Goal: Check status: Check status

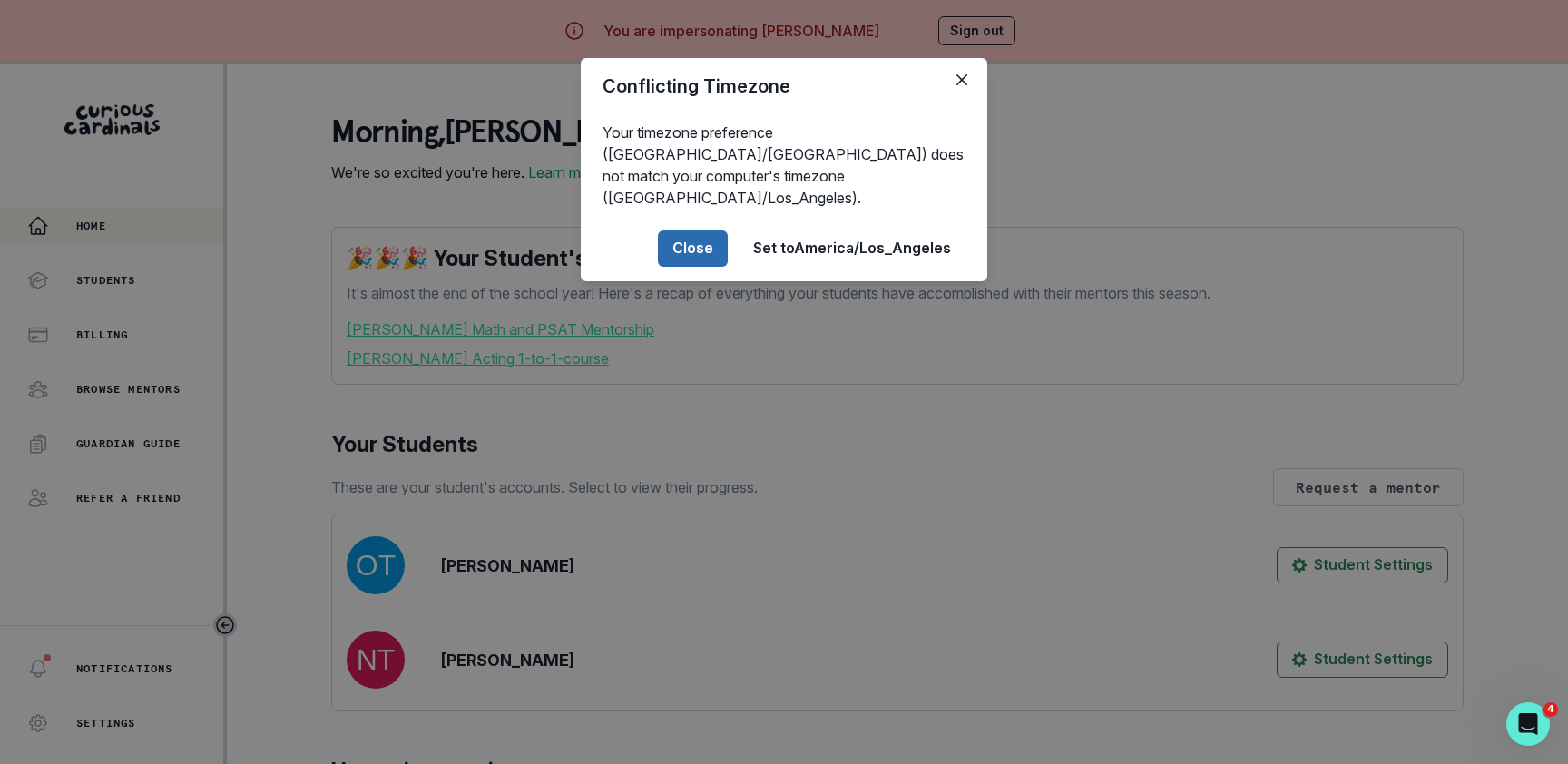
click at [670, 231] on button "Close" at bounding box center [692, 248] width 70 height 36
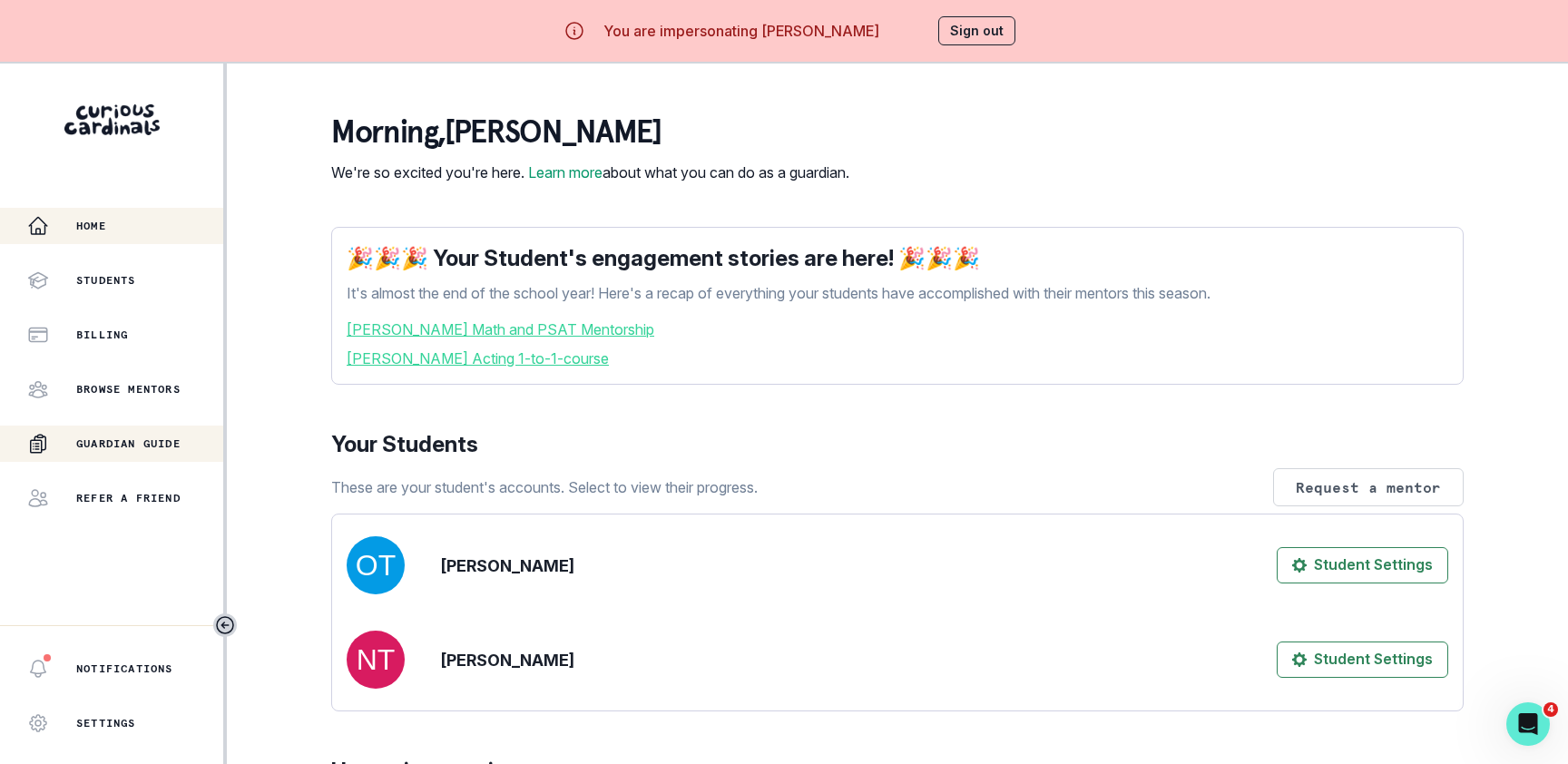
click at [118, 454] on div "Guardian Guide" at bounding box center [125, 443] width 196 height 21
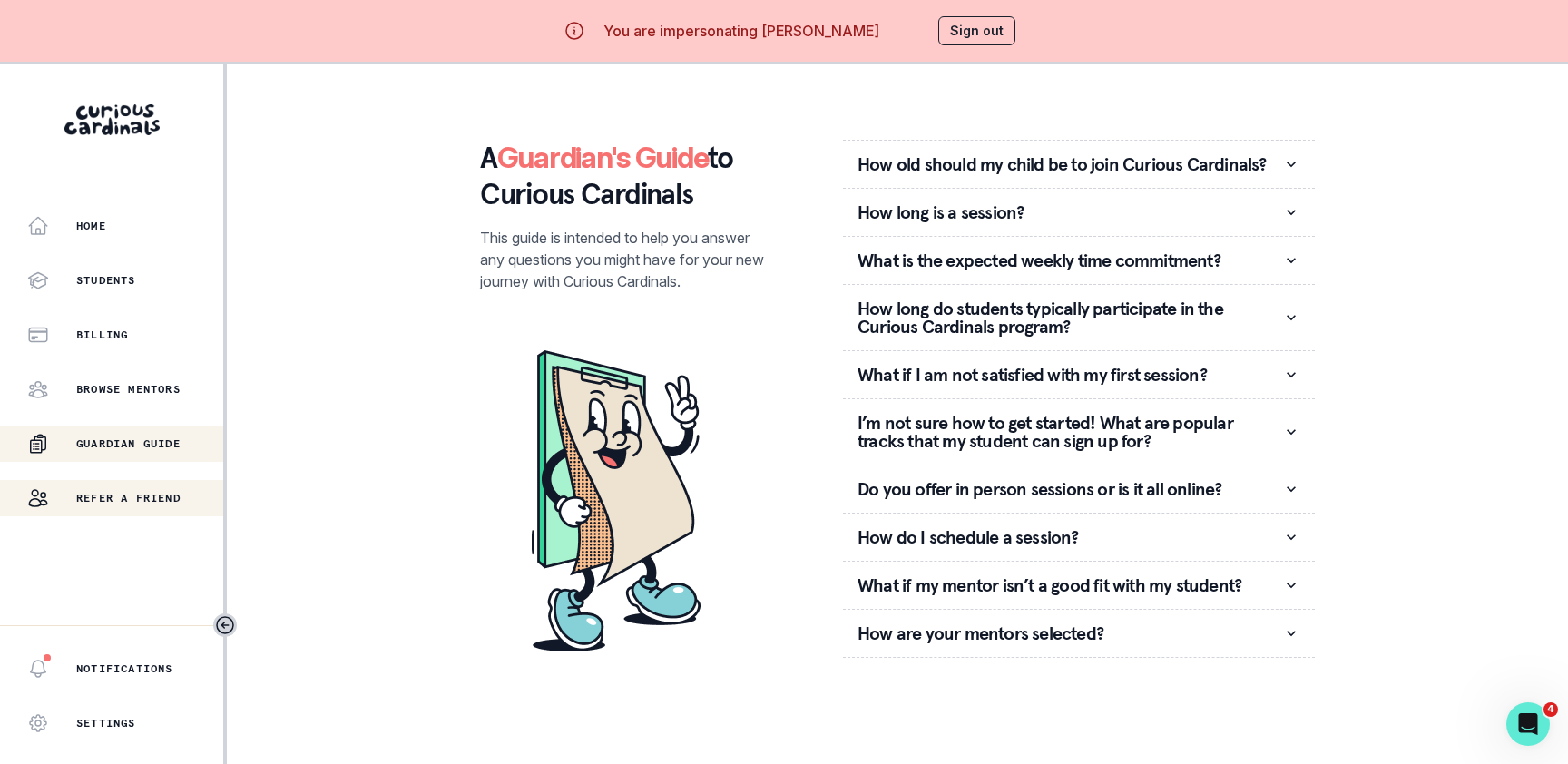
click at [148, 505] on div "Refer a friend" at bounding box center [125, 497] width 196 height 21
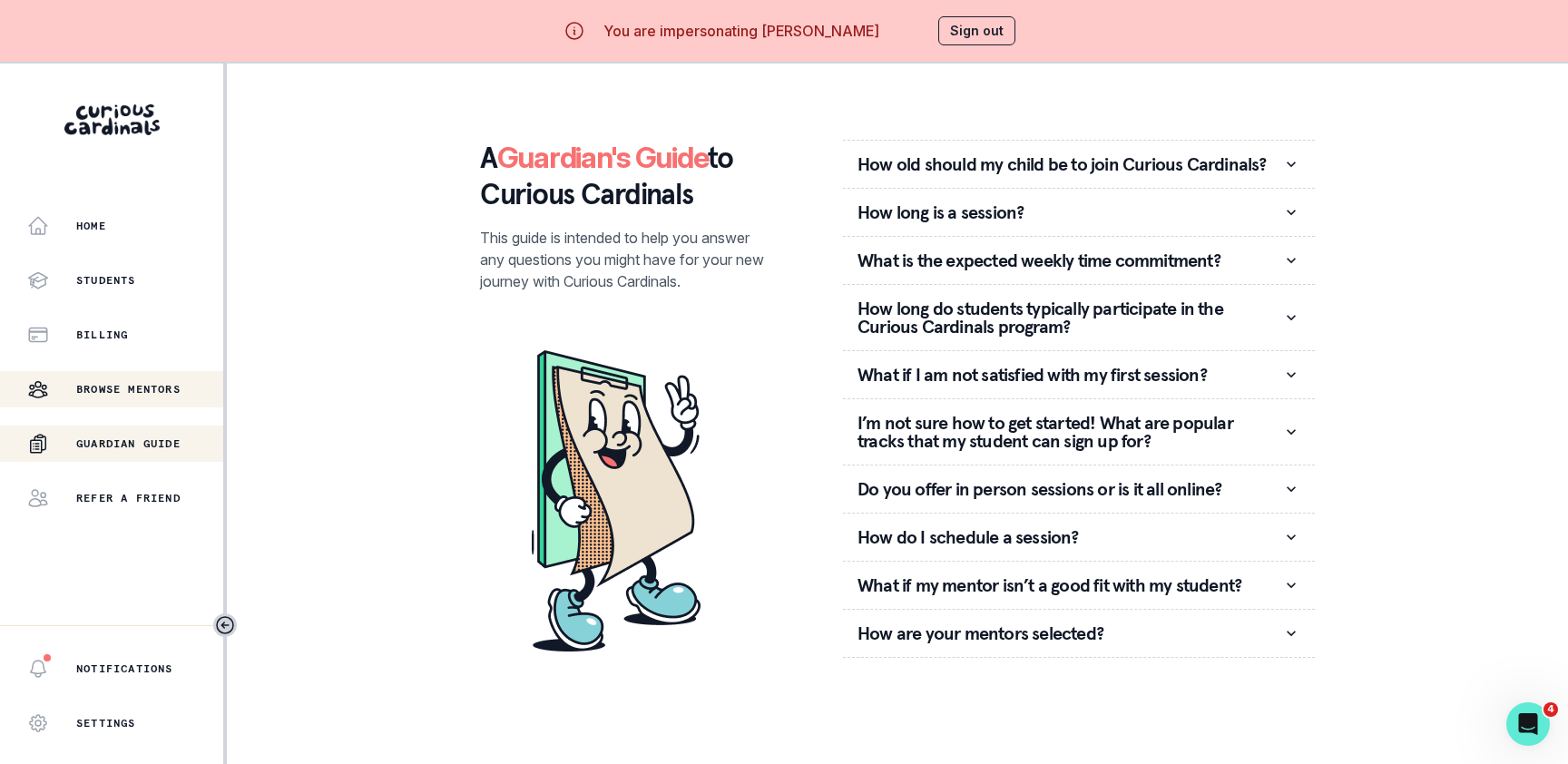
click at [142, 394] on p "Browse Mentors" at bounding box center [129, 389] width 105 height 15
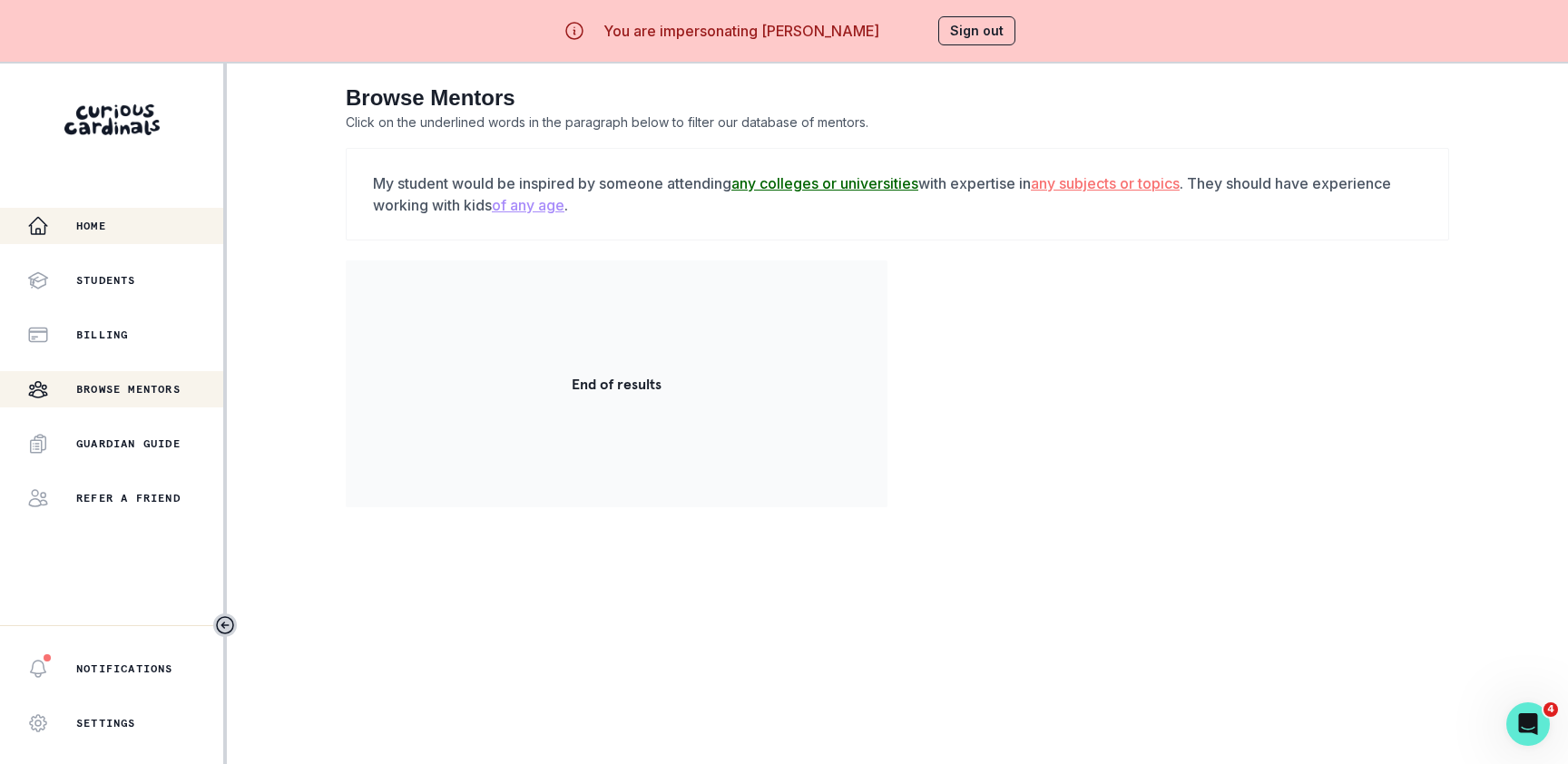
click at [133, 221] on div "Home" at bounding box center [125, 226] width 196 height 21
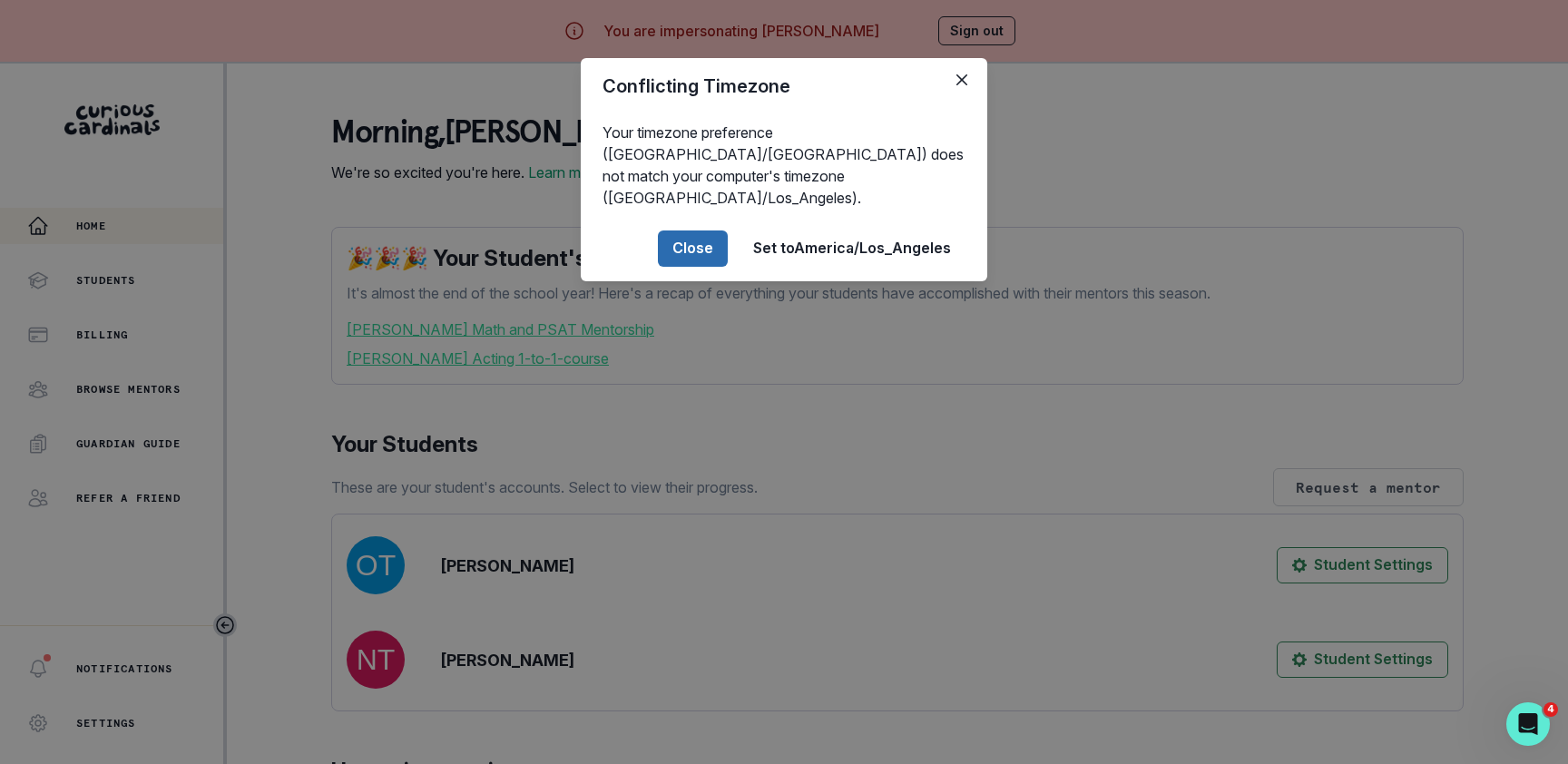
click at [711, 231] on button "Close" at bounding box center [692, 248] width 70 height 36
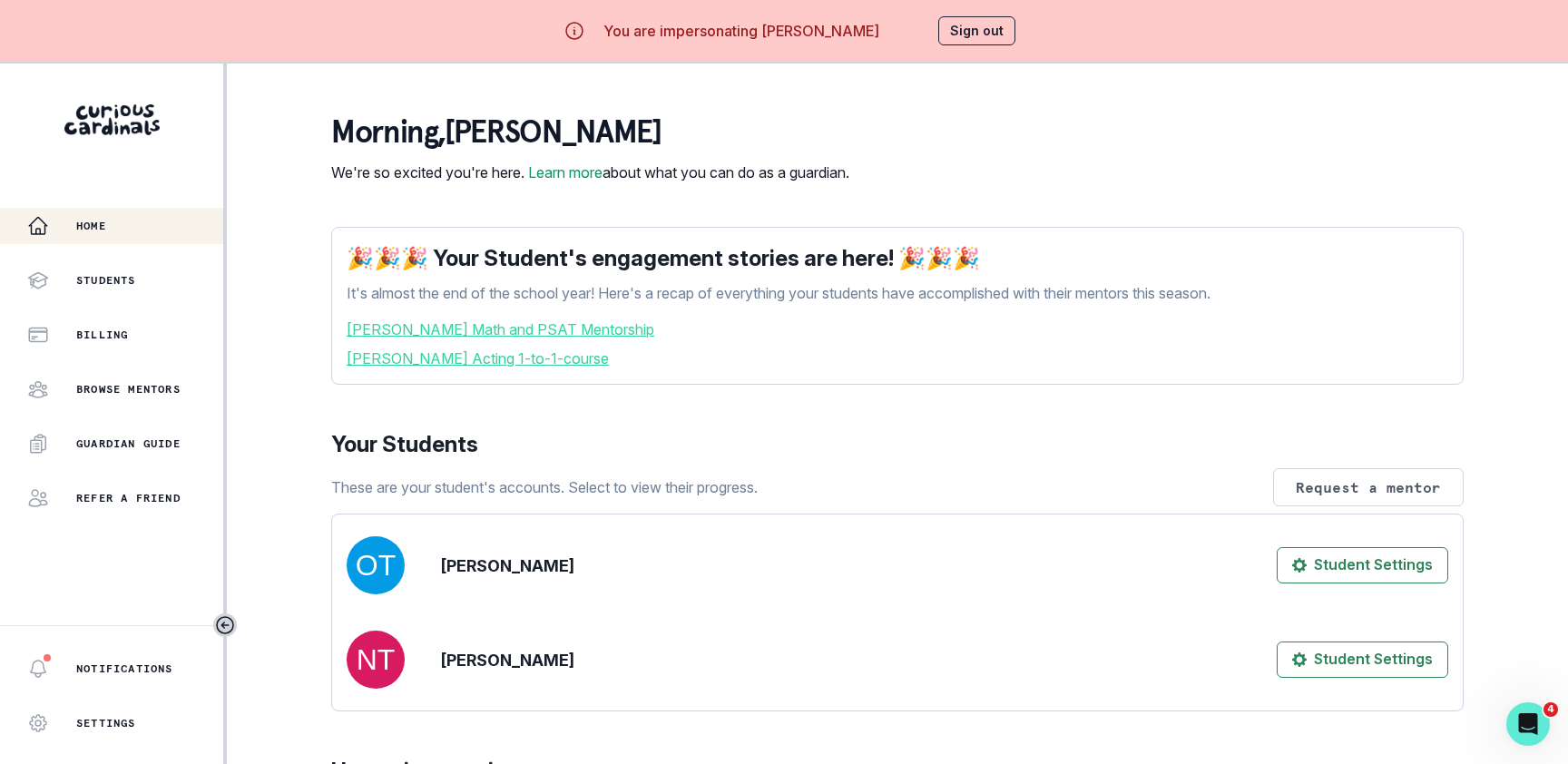
click at [908, 124] on div "morning , [PERSON_NAME] We're so excited you're here. Learn more about what you…" at bounding box center [898, 148] width 1133 height 69
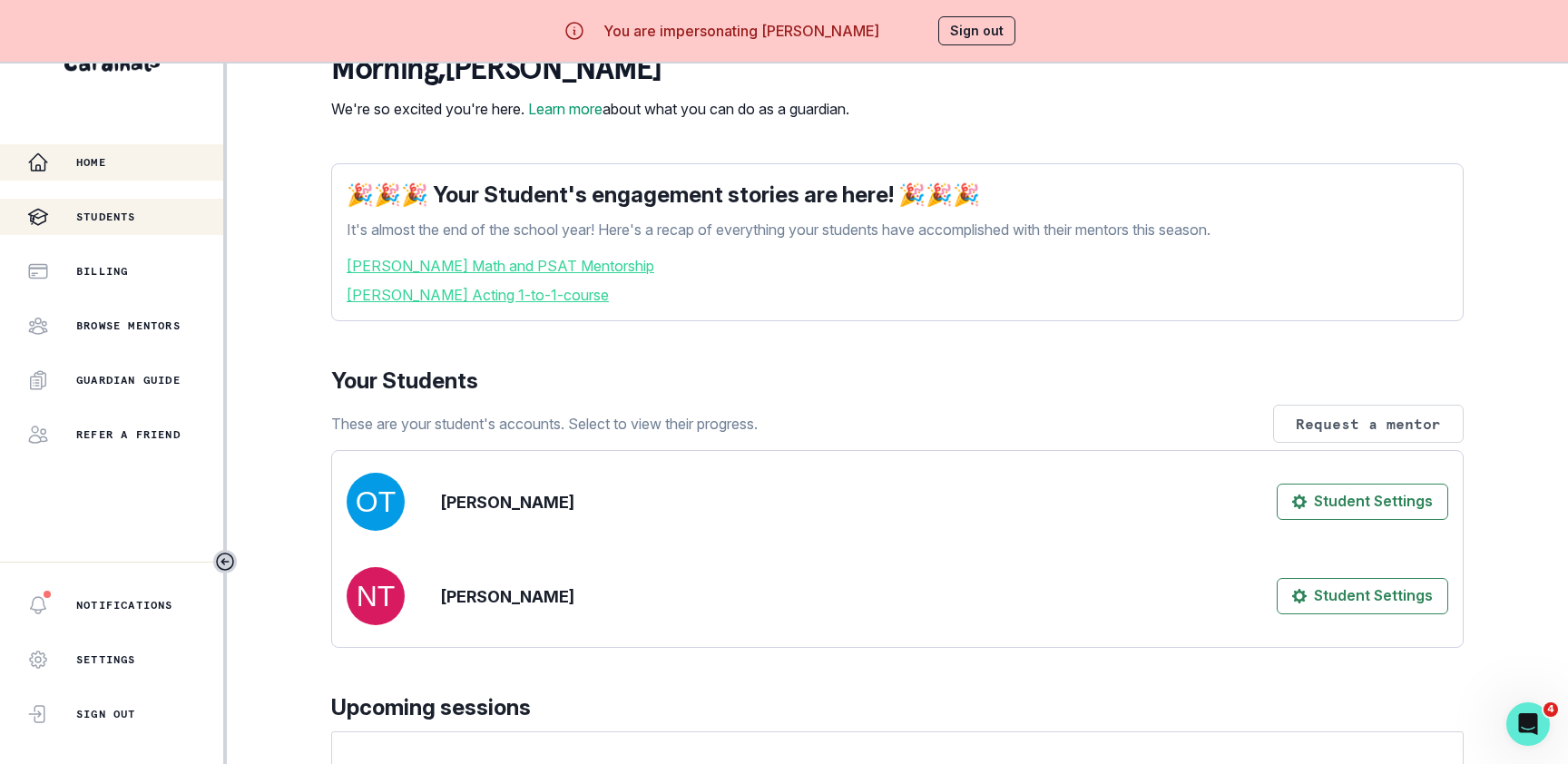
click at [132, 218] on p "Students" at bounding box center [107, 216] width 60 height 15
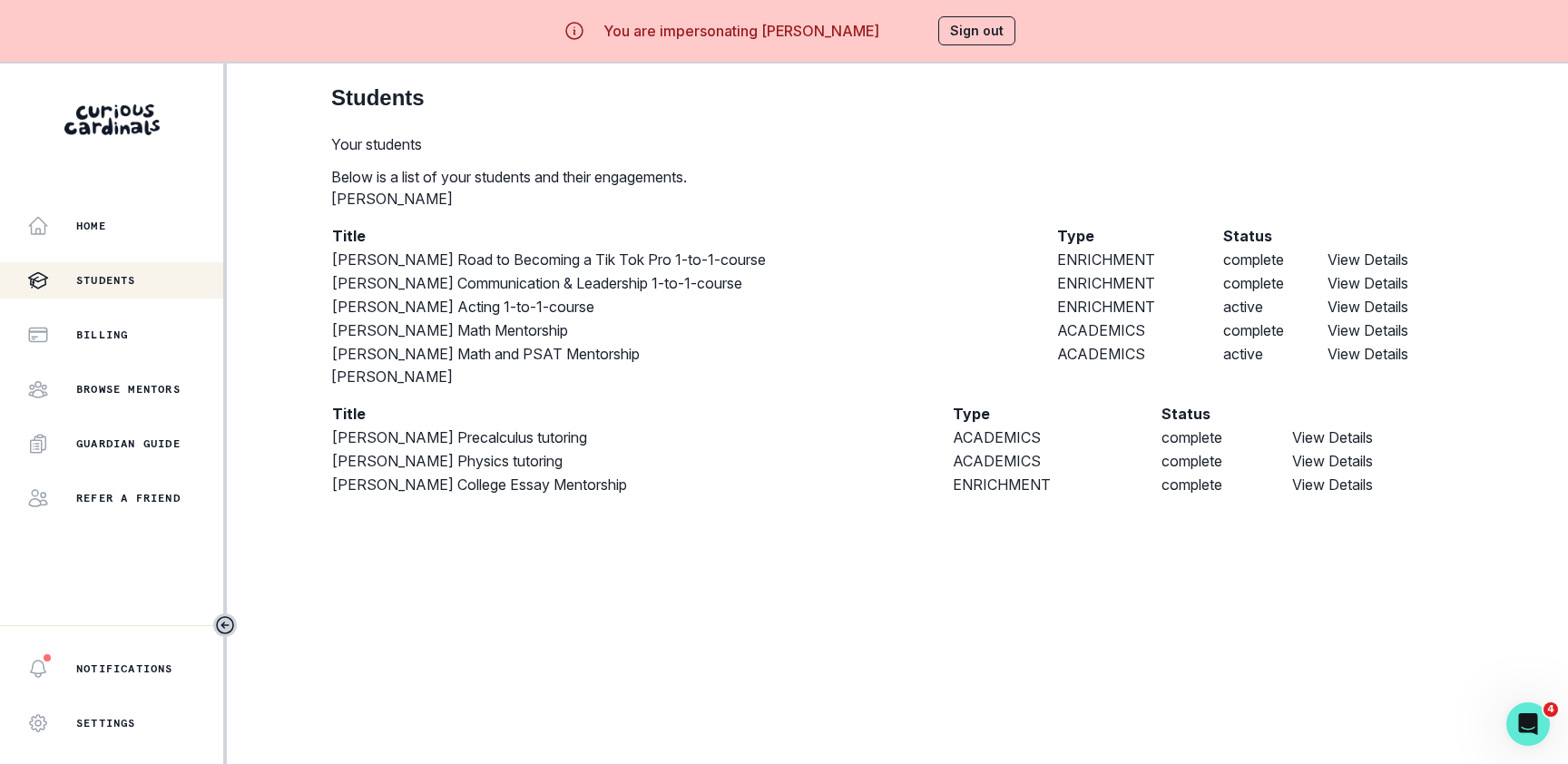
click at [332, 128] on icon "button" at bounding box center [332, 128] width 0 height 0
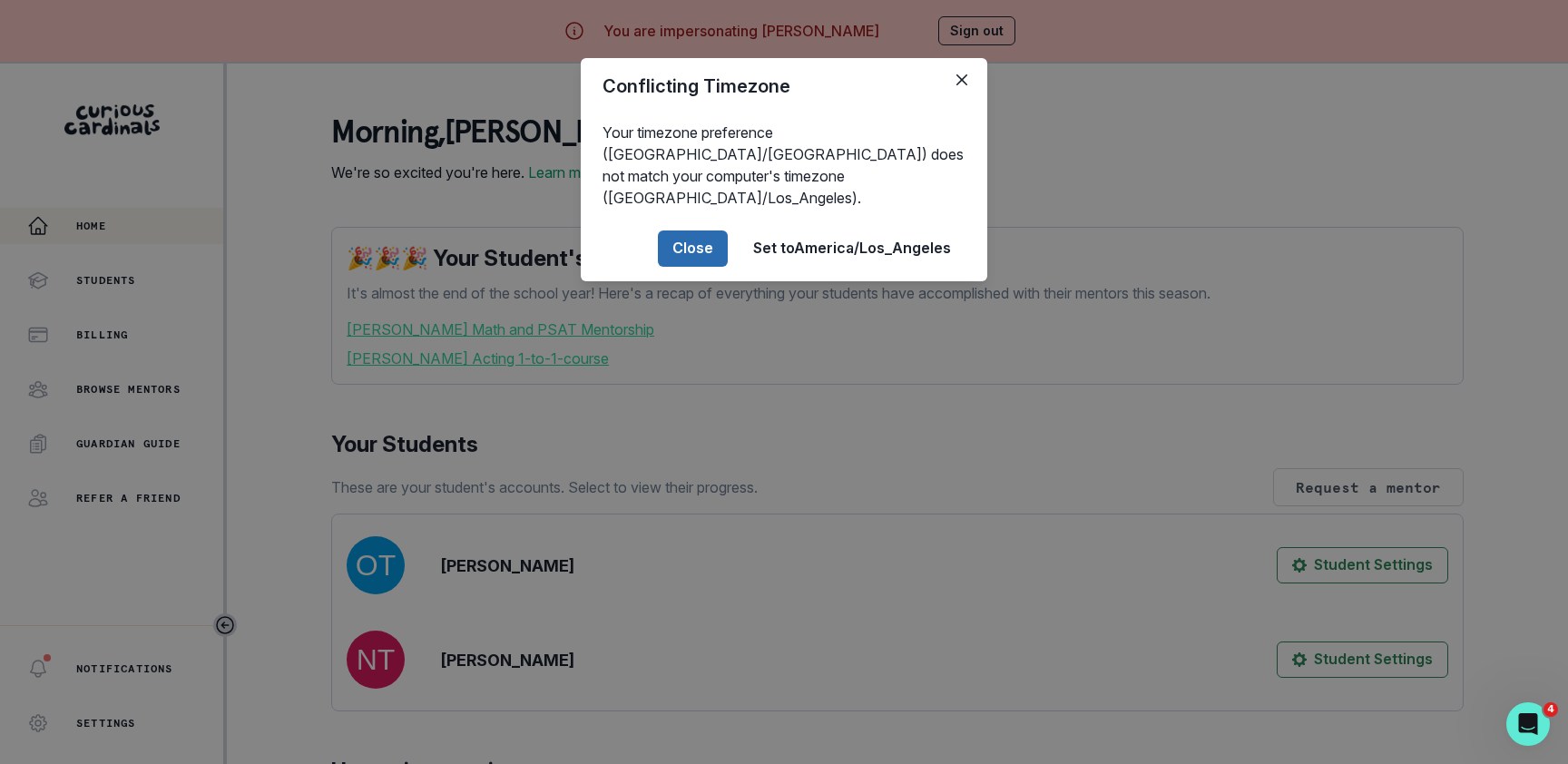
click at [718, 231] on button "Close" at bounding box center [692, 248] width 70 height 36
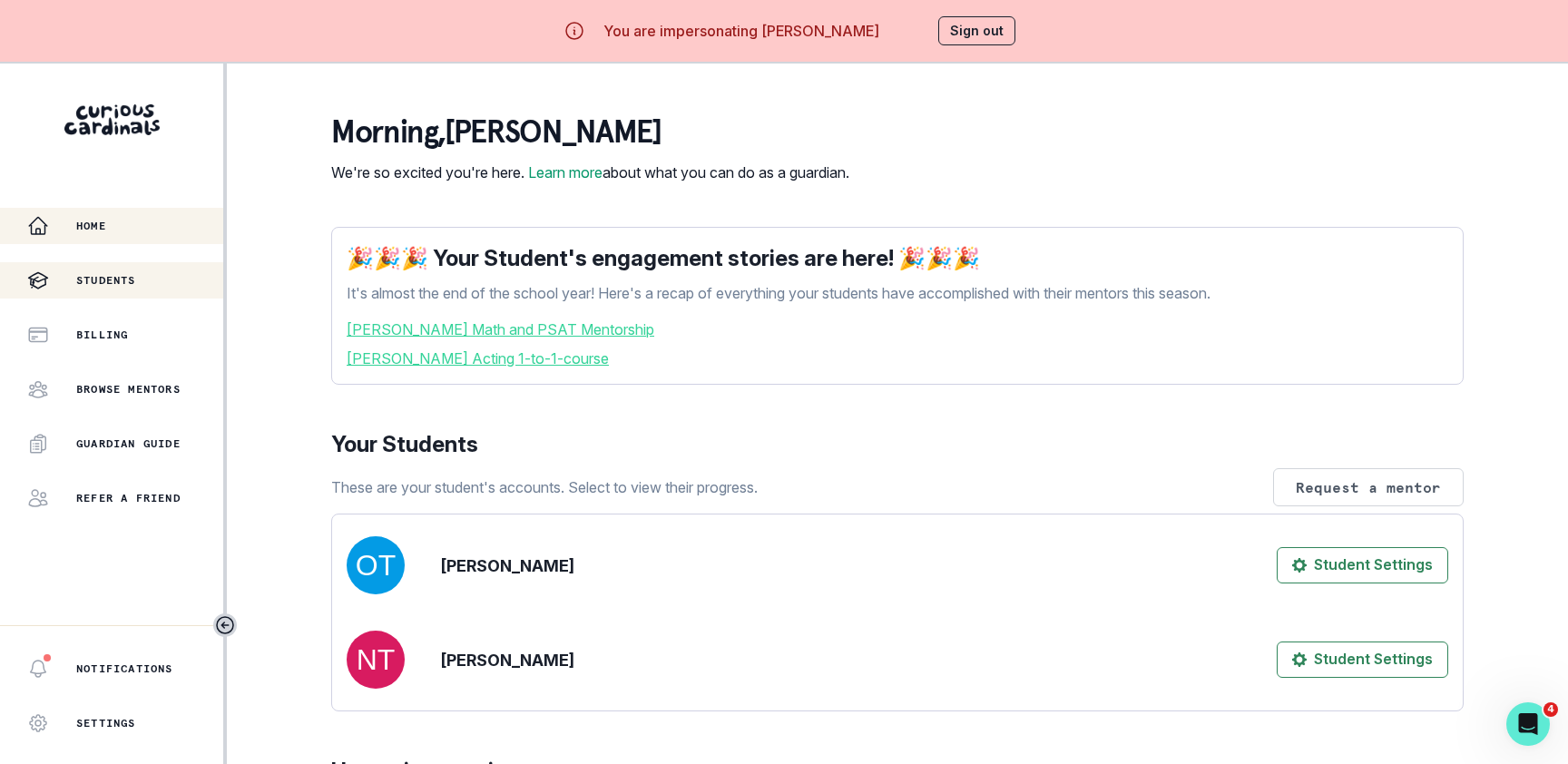
click at [126, 283] on p "Students" at bounding box center [107, 280] width 60 height 15
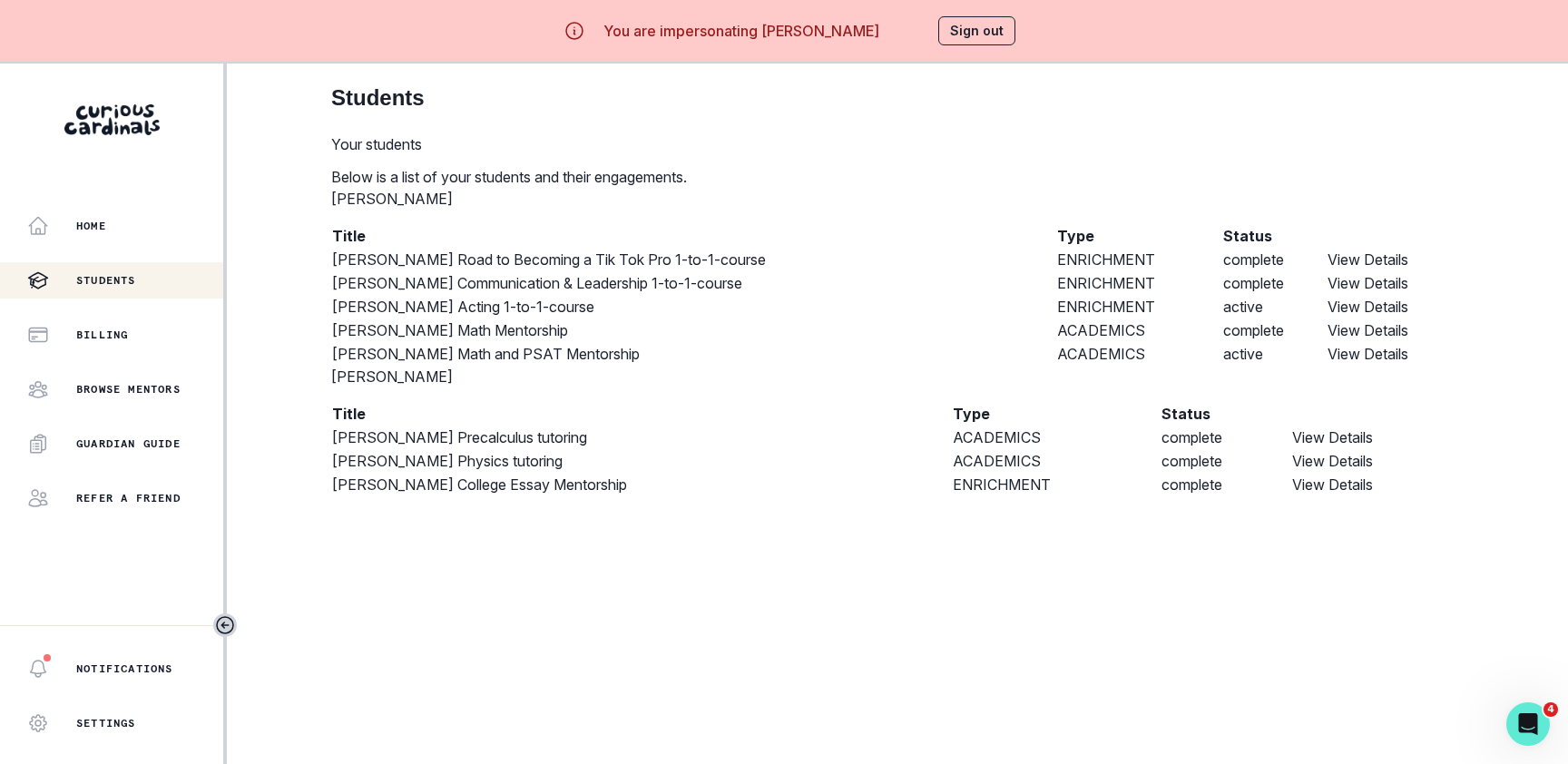
click at [1383, 318] on td "View Details" at bounding box center [1394, 306] width 137 height 23
click at [1383, 316] on link "View Details" at bounding box center [1367, 306] width 80 height 18
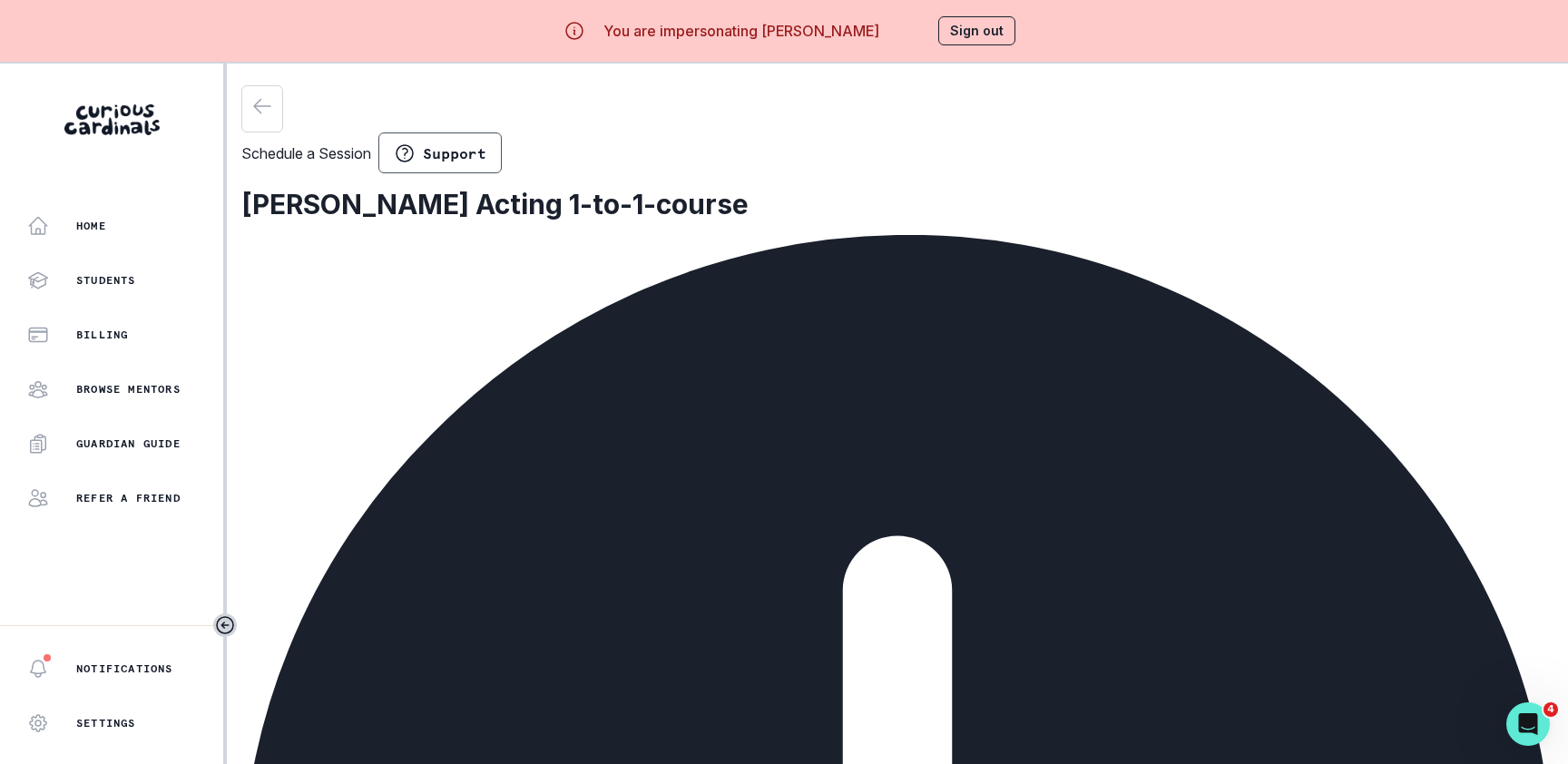
click at [630, 110] on div "Schedule a Session Support" at bounding box center [897, 129] width 1312 height 88
